Goal: Ask a question

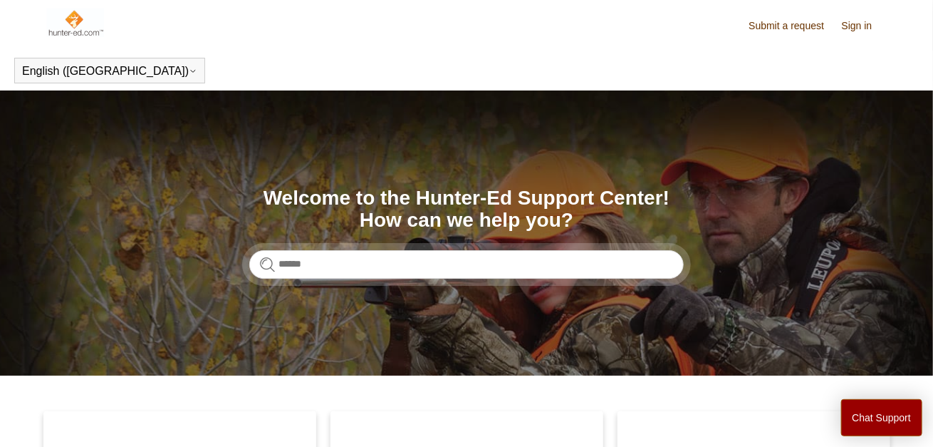
drag, startPoint x: 0, startPoint y: 0, endPoint x: 346, endPoint y: 358, distance: 498.3
click at [346, 358] on section "Search Welcome to the Hunter-Ed Support Center! How can we help you?" at bounding box center [466, 232] width 933 height 285
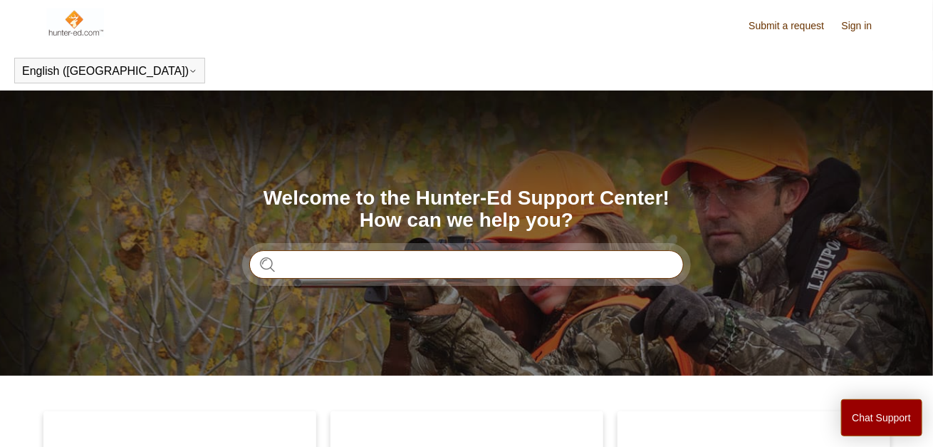
click at [281, 266] on input "Search" at bounding box center [466, 264] width 435 height 28
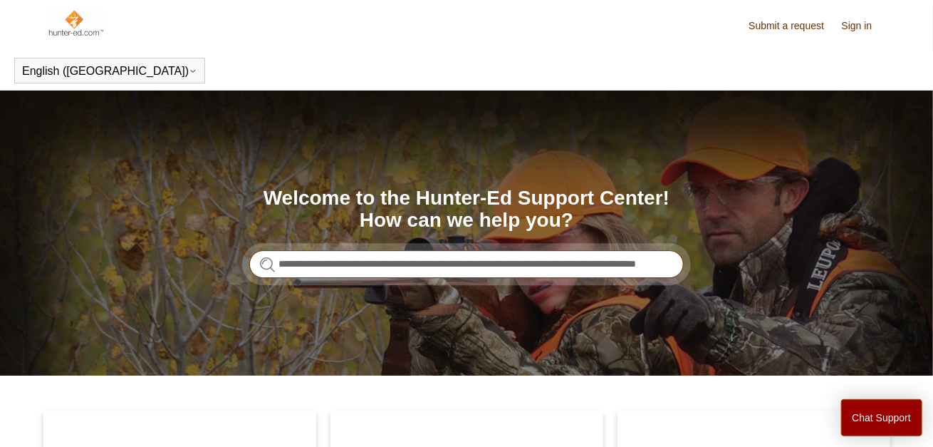
scroll to position [0, 88]
type input "**********"
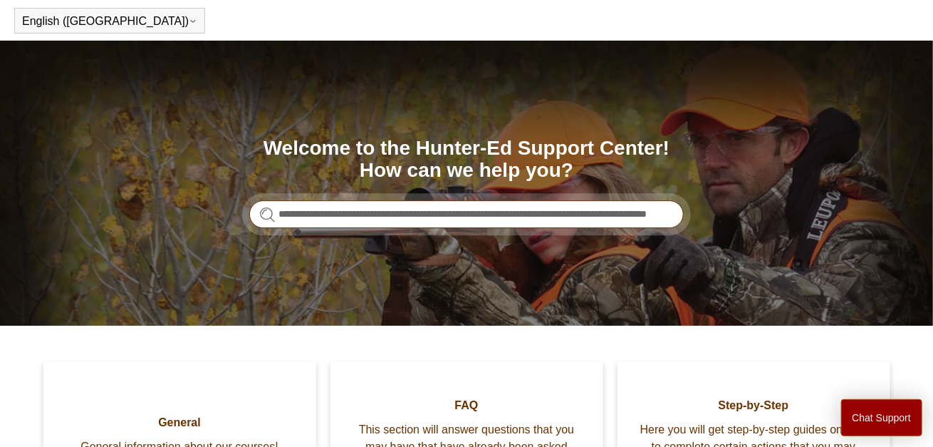
scroll to position [71, 0]
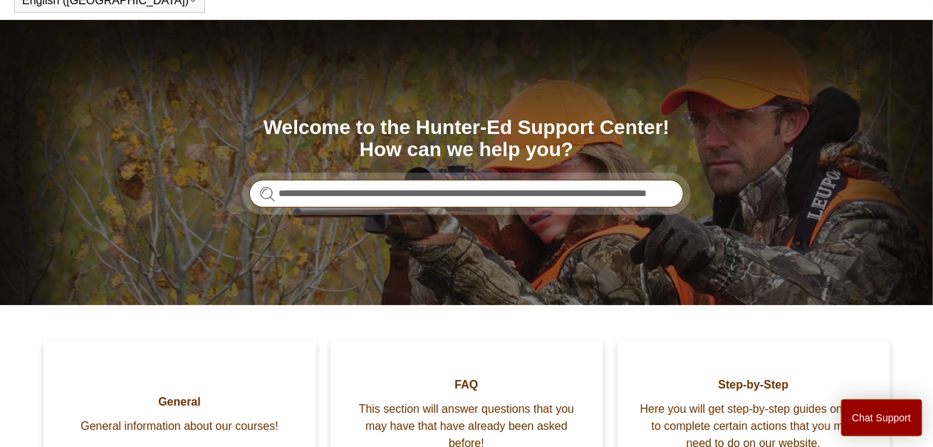
click at [669, 192] on input "**********" at bounding box center [466, 194] width 435 height 28
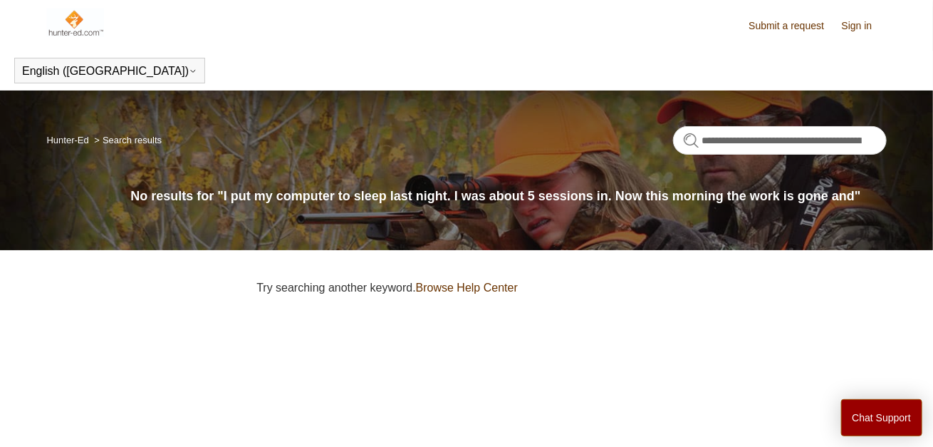
click at [516, 281] on link "Browse Help Center" at bounding box center [467, 287] width 102 height 12
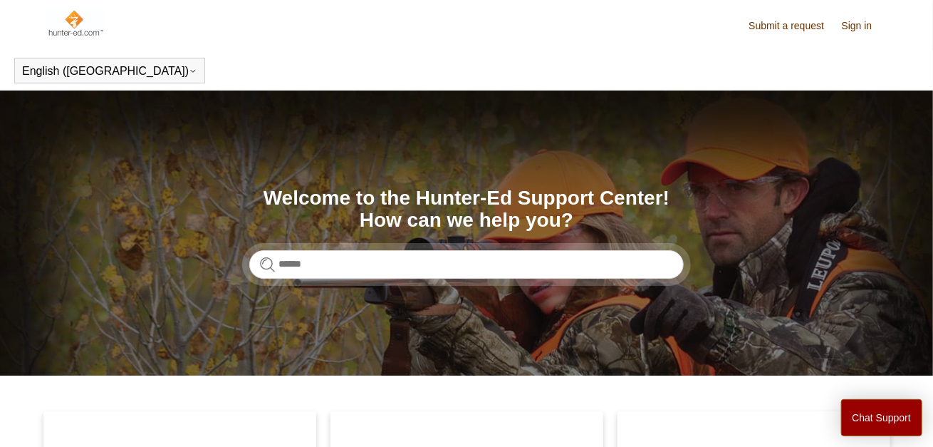
drag, startPoint x: 0, startPoint y: 0, endPoint x: 447, endPoint y: 185, distance: 483.6
click at [447, 185] on section "Search Welcome to the Hunter-Ed Support Center! How can we help you?" at bounding box center [466, 232] width 933 height 285
click at [762, 26] on link "Submit a request" at bounding box center [794, 26] width 90 height 15
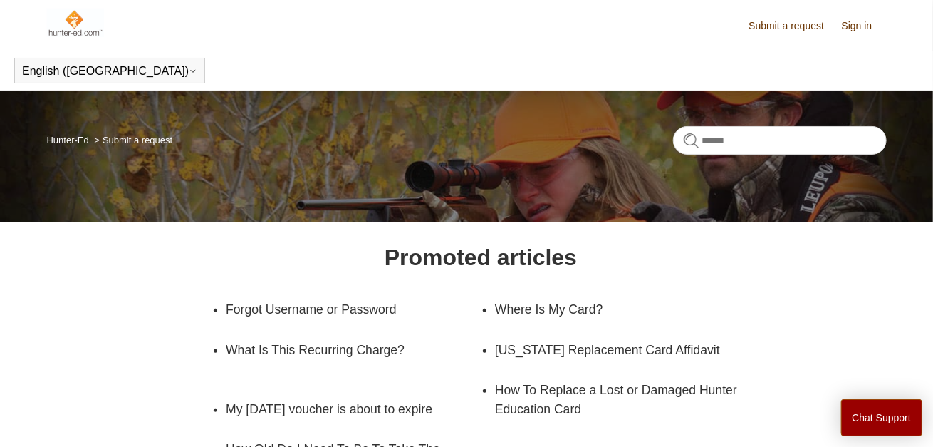
drag, startPoint x: 0, startPoint y: 0, endPoint x: 762, endPoint y: 26, distance: 762.7
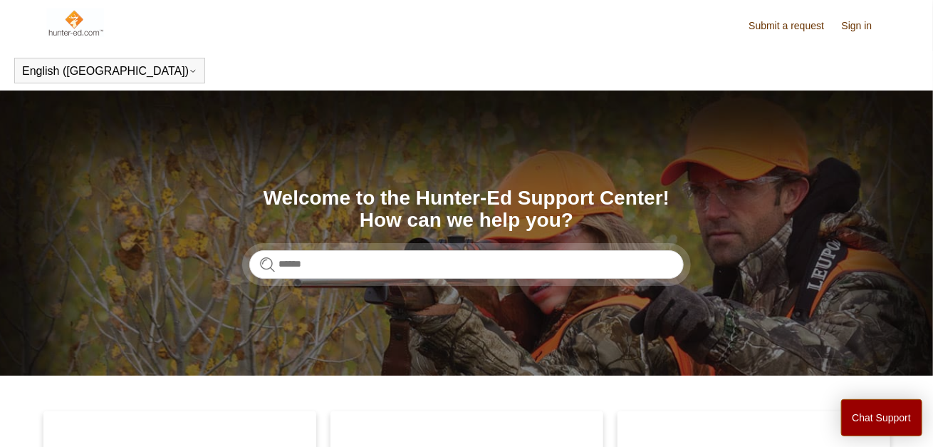
click at [81, 33] on img at bounding box center [76, 23] width 58 height 28
drag, startPoint x: 61, startPoint y: 88, endPoint x: 339, endPoint y: 156, distance: 286.0
click at [339, 156] on section "Search Welcome to the Hunter-Ed Support Center! How can we help you?" at bounding box center [466, 232] width 933 height 285
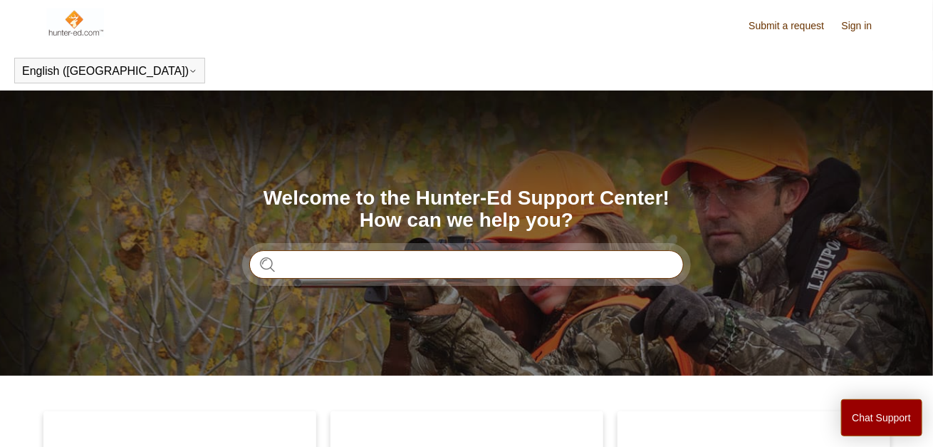
click at [285, 265] on input "Search" at bounding box center [466, 264] width 435 height 28
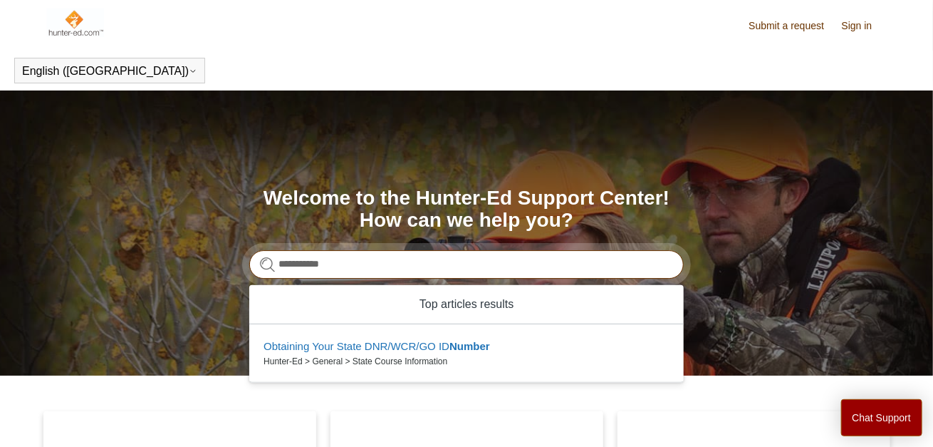
type input "**********"
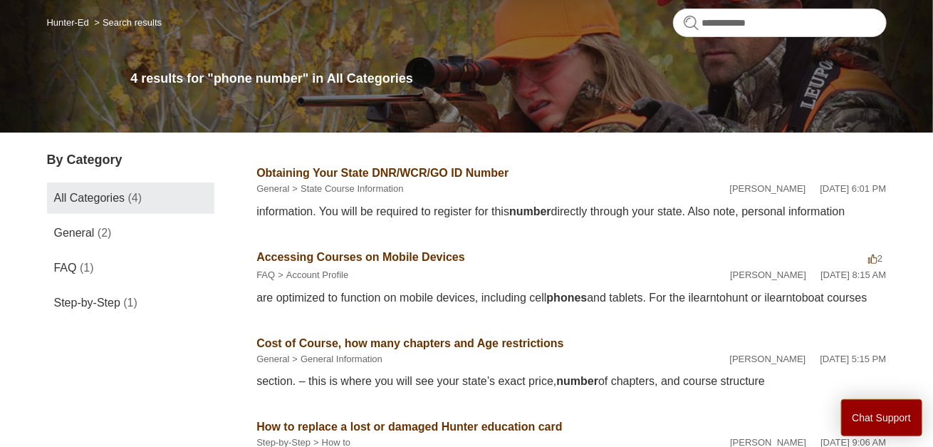
scroll to position [118, 0]
